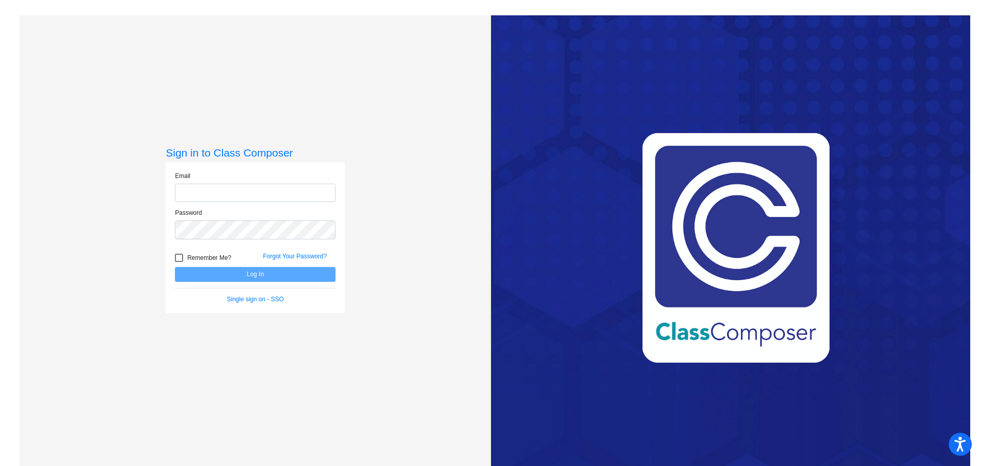
type input "[EMAIL_ADDRESS][DOMAIN_NAME]"
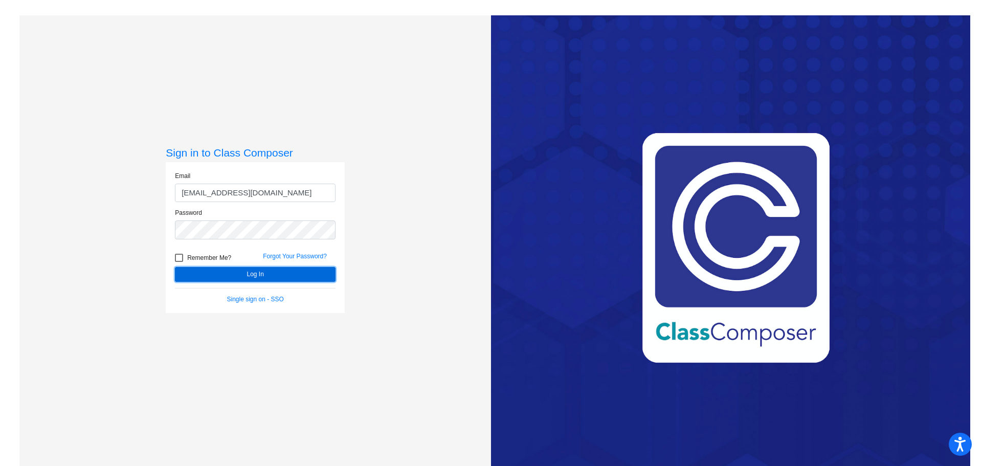
click at [259, 272] on button "Log In" at bounding box center [255, 274] width 161 height 15
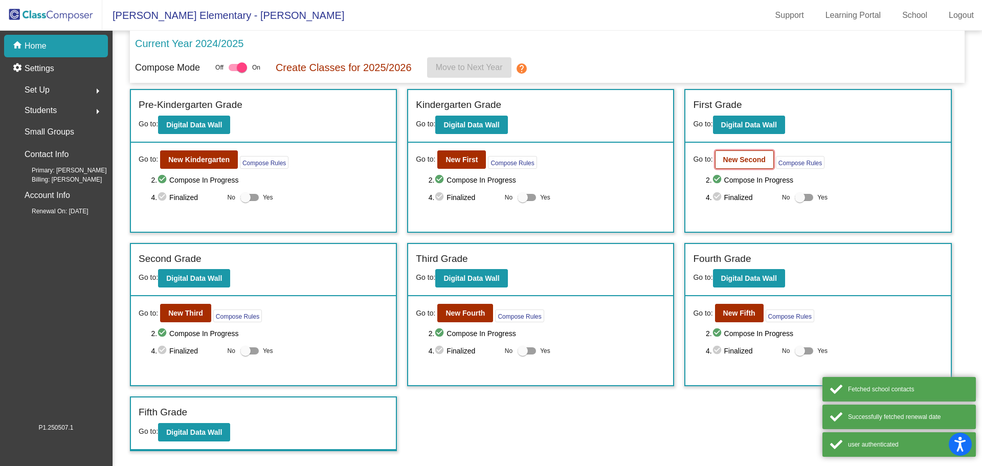
click at [744, 159] on b "New Second" at bounding box center [744, 159] width 42 height 8
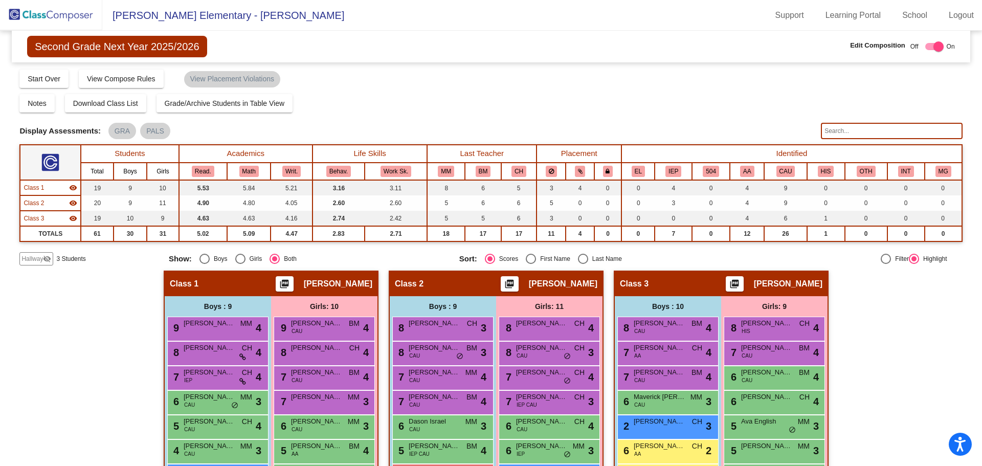
click at [860, 311] on div "Hallway - Hallway Class picture_as_pdf Add Student First Name Last Name Student…" at bounding box center [490, 436] width 942 height 332
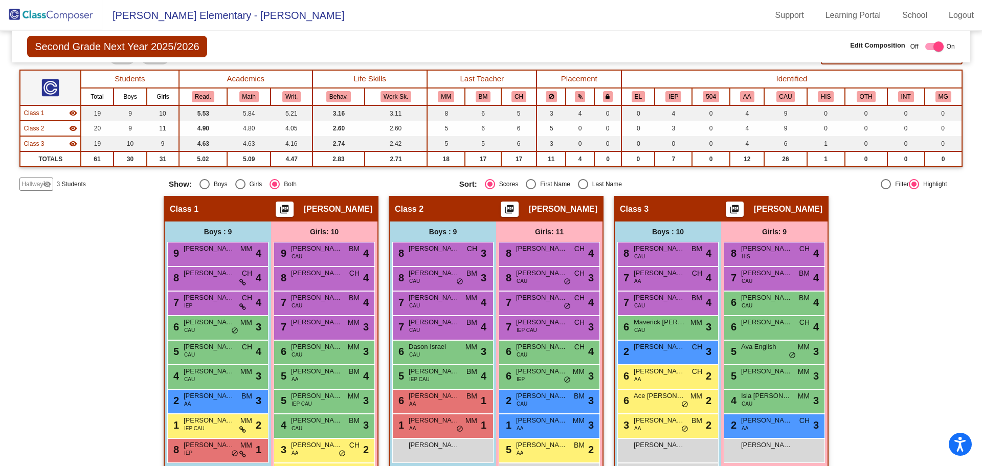
scroll to position [137, 0]
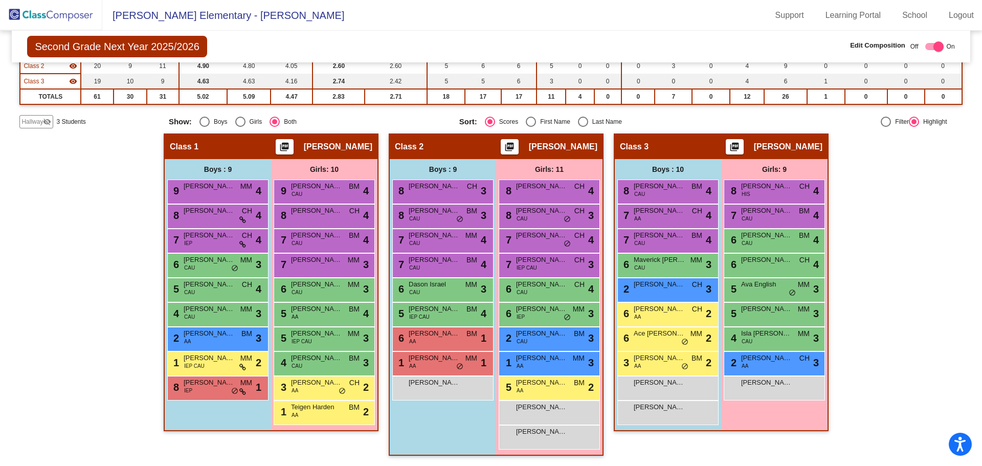
click at [881, 371] on div "Hallway - Hallway Class picture_as_pdf Add Student First Name Last Name Student…" at bounding box center [490, 299] width 942 height 332
click at [0, 0] on div "Girls: 9 8 [PERSON_NAME] HIS CH lock do_not_disturb_alt 4 7 [PERSON_NAME] CAU B…" at bounding box center [0, 0] width 0 height 0
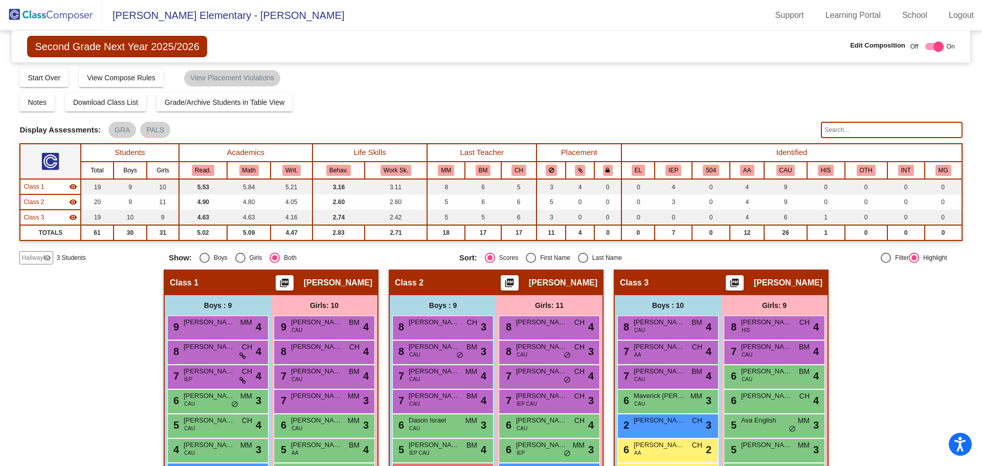
scroll to position [0, 0]
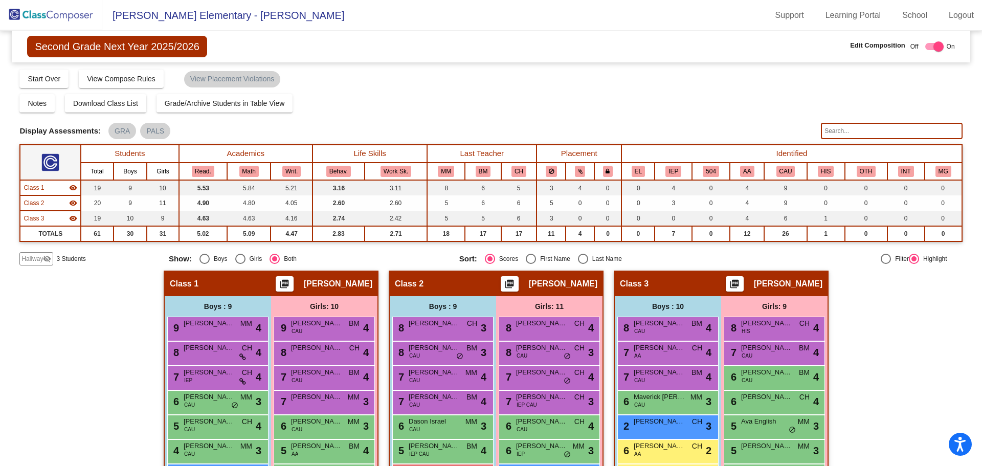
click at [19, 15] on img at bounding box center [51, 15] width 102 height 30
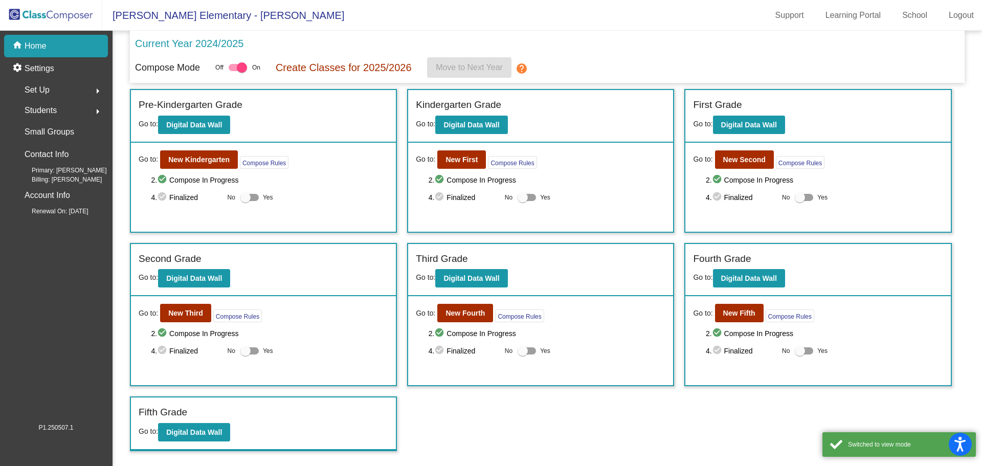
click at [673, 396] on div "Incoming (New students moving into lowest grade) Go to: Incoming Dashboard Go t…" at bounding box center [547, 270] width 834 height 362
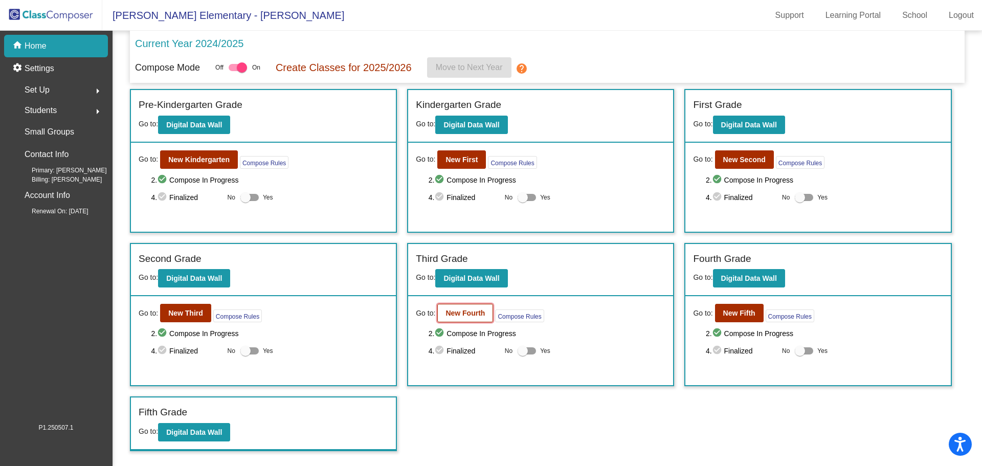
click at [485, 310] on button "New Fourth" at bounding box center [465, 313] width 56 height 18
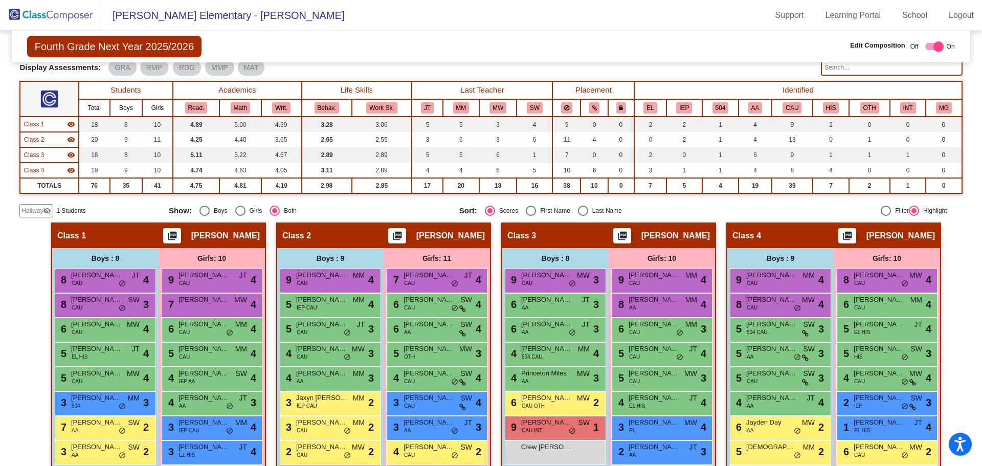
scroll to position [152, 0]
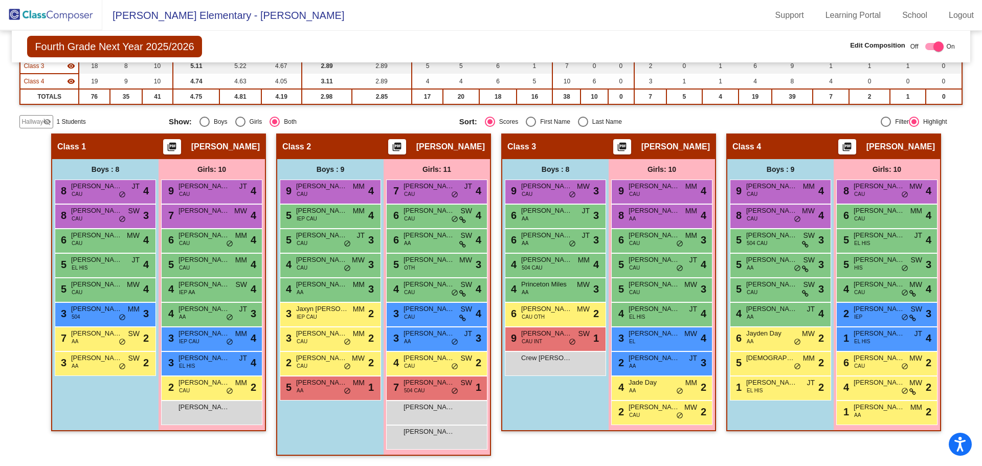
click at [0, 0] on div "Boys : 9 9 [PERSON_NAME] CAU MM lock do_not_disturb_alt 4 5 [PERSON_NAME] IEP C…" at bounding box center [0, 0] width 0 height 0
drag, startPoint x: 17, startPoint y: 14, endPoint x: 28, endPoint y: 11, distance: 11.2
click at [17, 14] on img at bounding box center [51, 15] width 102 height 30
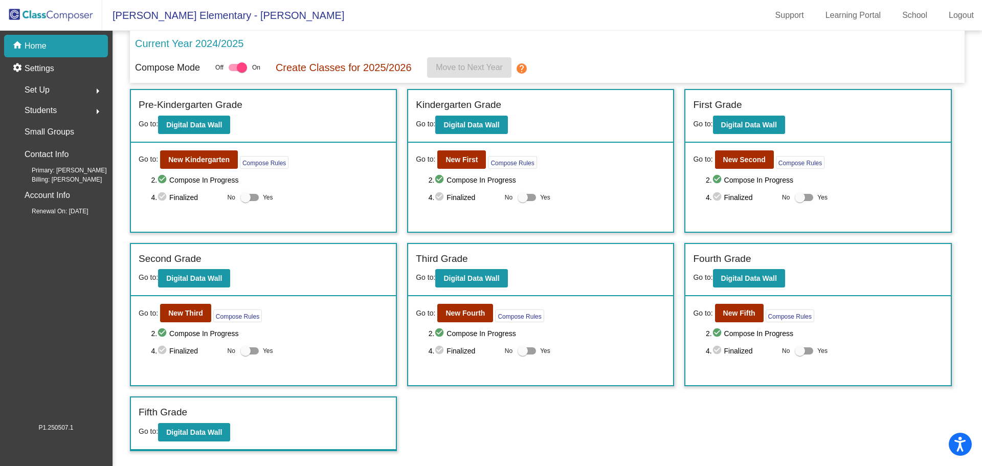
click at [601, 60] on div "Compose Mode Off On Create Classes for 2025/2026 Move to Next Year help" at bounding box center [547, 67] width 824 height 20
click at [601, 59] on div "Compose Mode Off On Create Classes for 2025/2026 Move to Next Year help" at bounding box center [547, 67] width 824 height 20
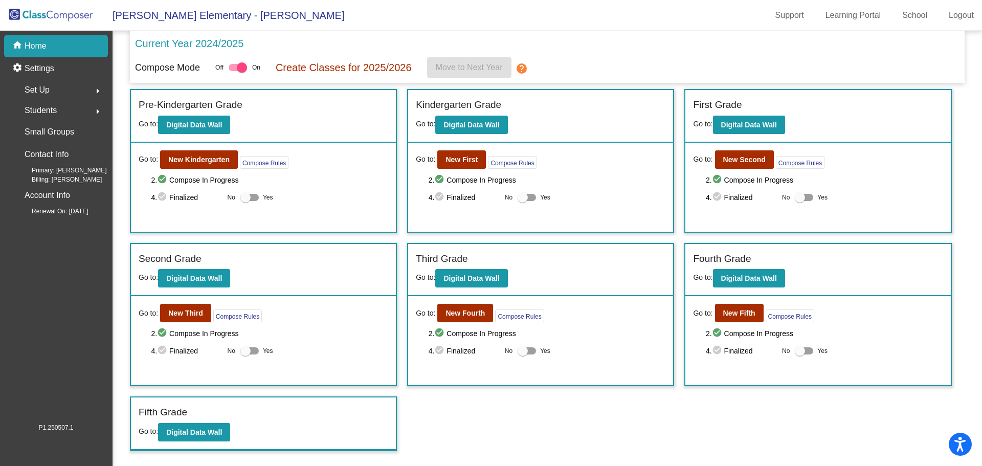
click at [569, 54] on div "Current Year 2024/2025" at bounding box center [547, 46] width 824 height 21
click at [567, 51] on div "Current Year 2024/2025" at bounding box center [547, 46] width 824 height 21
click at [523, 37] on div "Current Year 2024/2025" at bounding box center [547, 46] width 824 height 21
